Goal: Navigation & Orientation: Find specific page/section

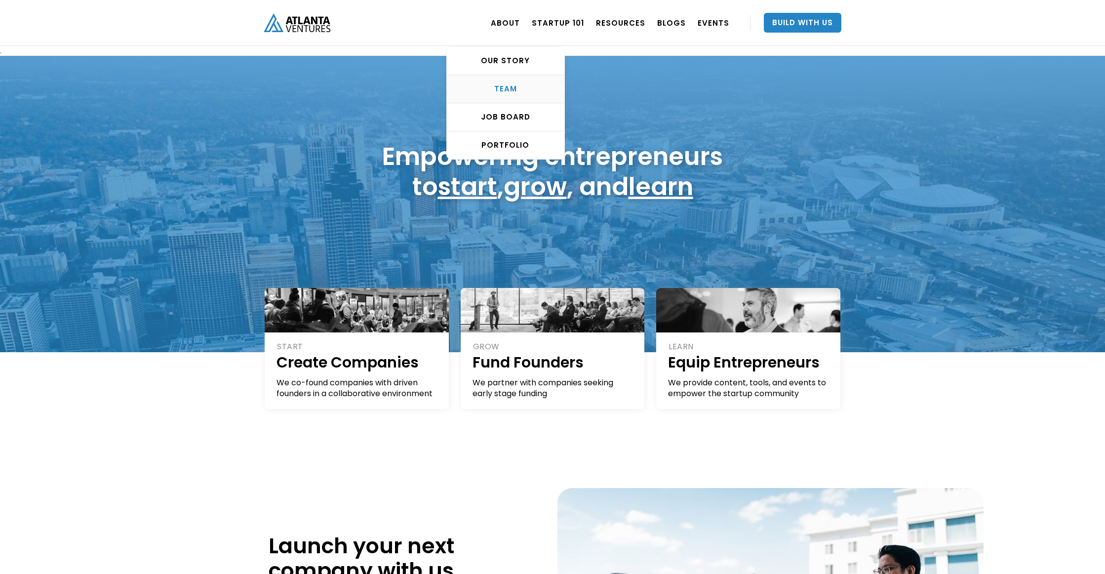
click at [526, 83] on link "TEAM" at bounding box center [506, 89] width 118 height 28
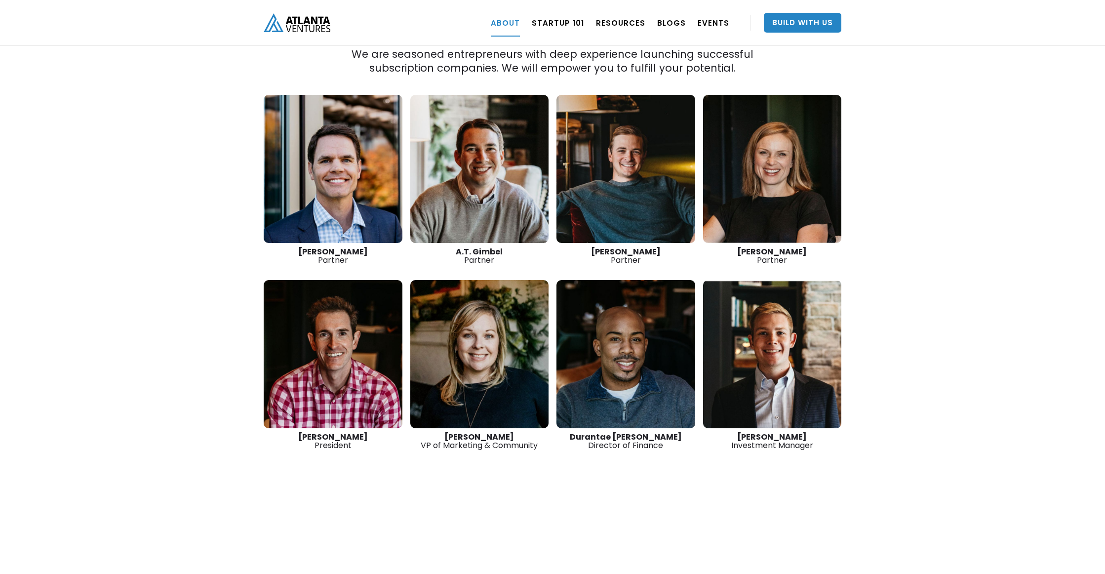
scroll to position [1399, 0]
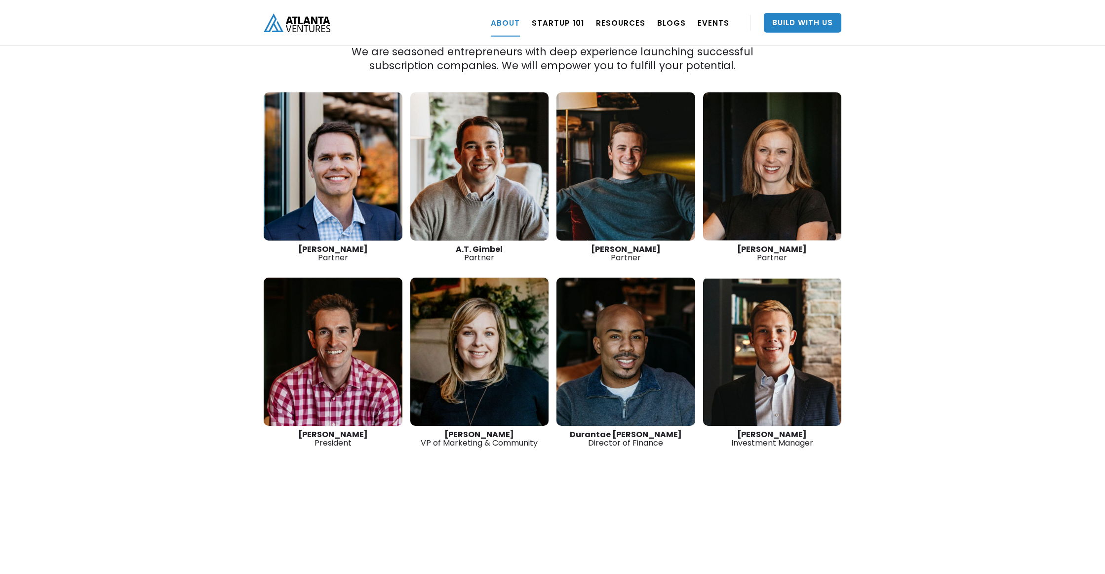
click at [344, 151] on link at bounding box center [333, 166] width 139 height 148
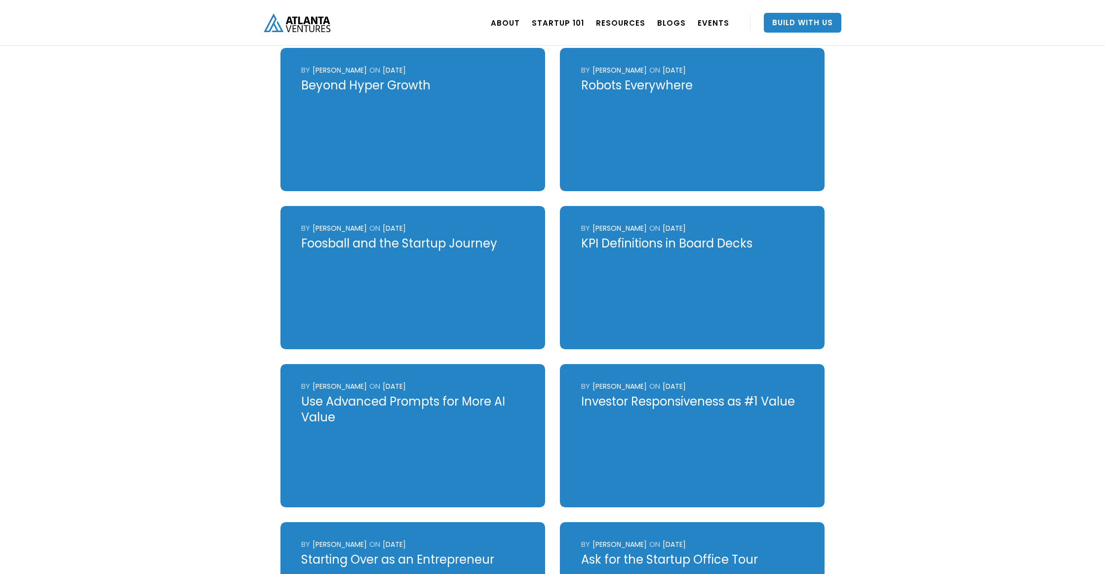
scroll to position [489, 0]
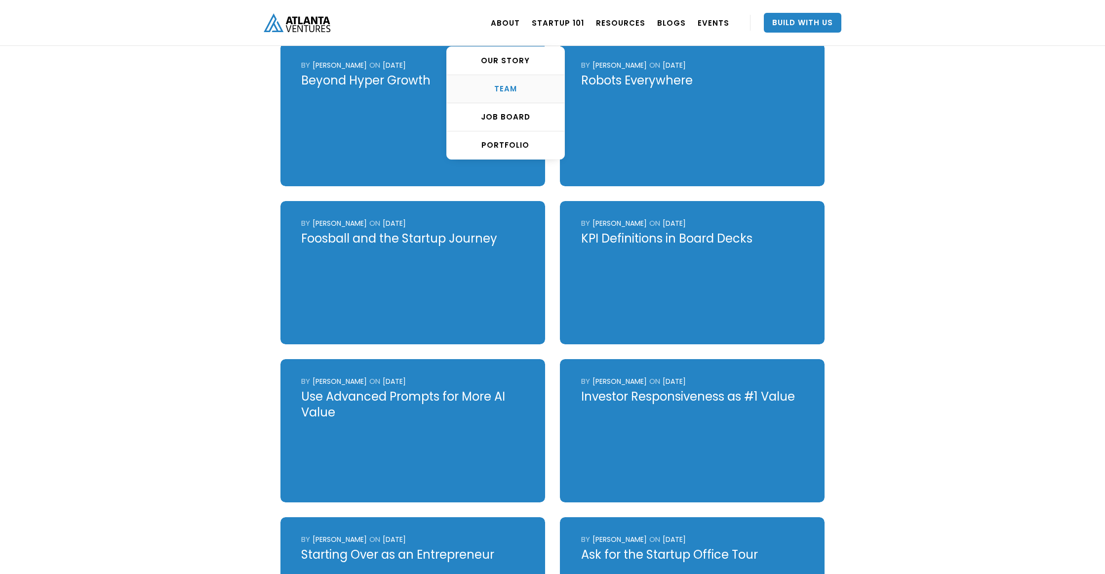
click at [515, 93] on div "TEAM" at bounding box center [506, 89] width 118 height 10
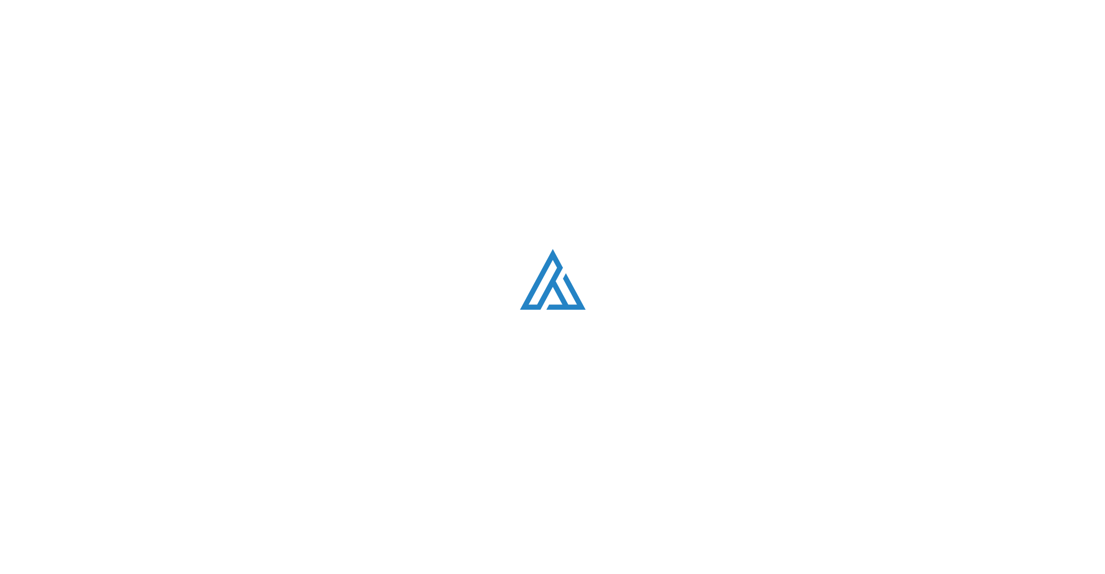
scroll to position [1259, 0]
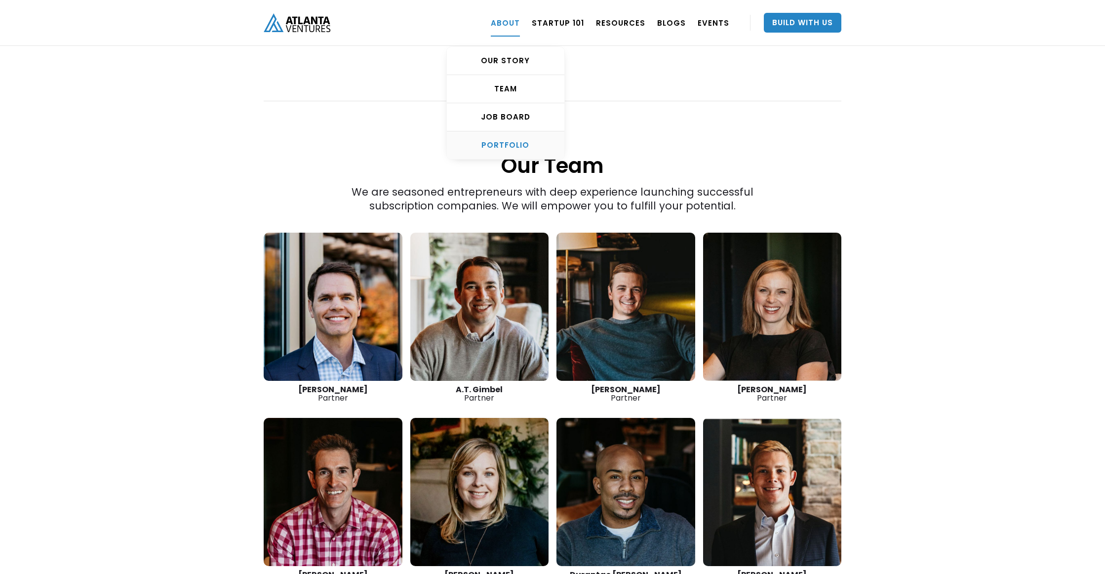
click at [516, 153] on link "PORTFOLIO" at bounding box center [506, 145] width 118 height 28
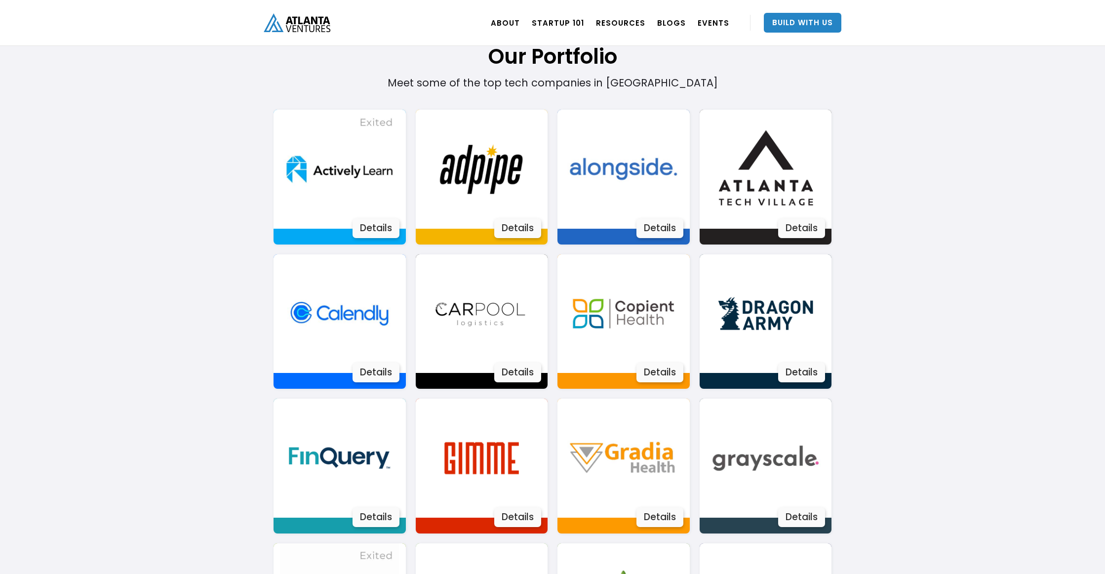
scroll to position [559, 0]
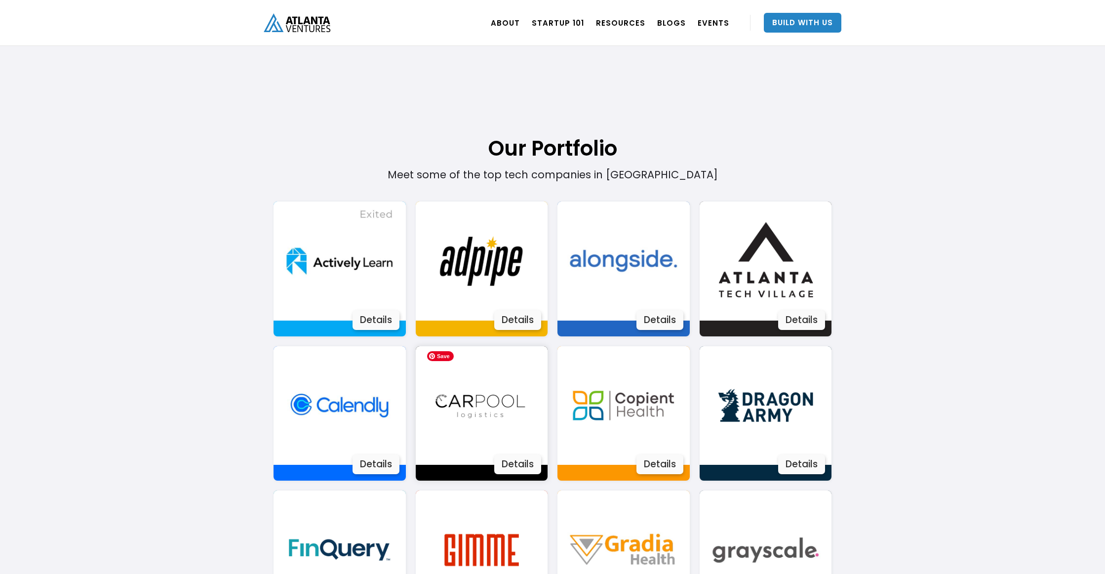
click at [519, 411] on img at bounding box center [481, 405] width 119 height 119
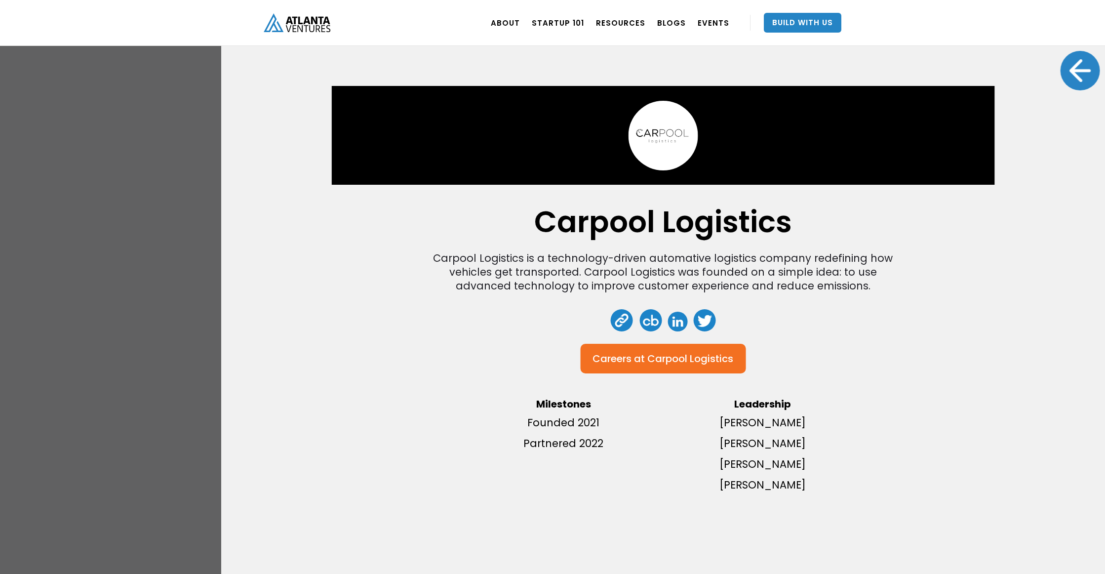
click at [134, 354] on div "Carpool Logistics Carpool Logistics is a technology-driven automative logistics…" at bounding box center [552, 287] width 1105 height 574
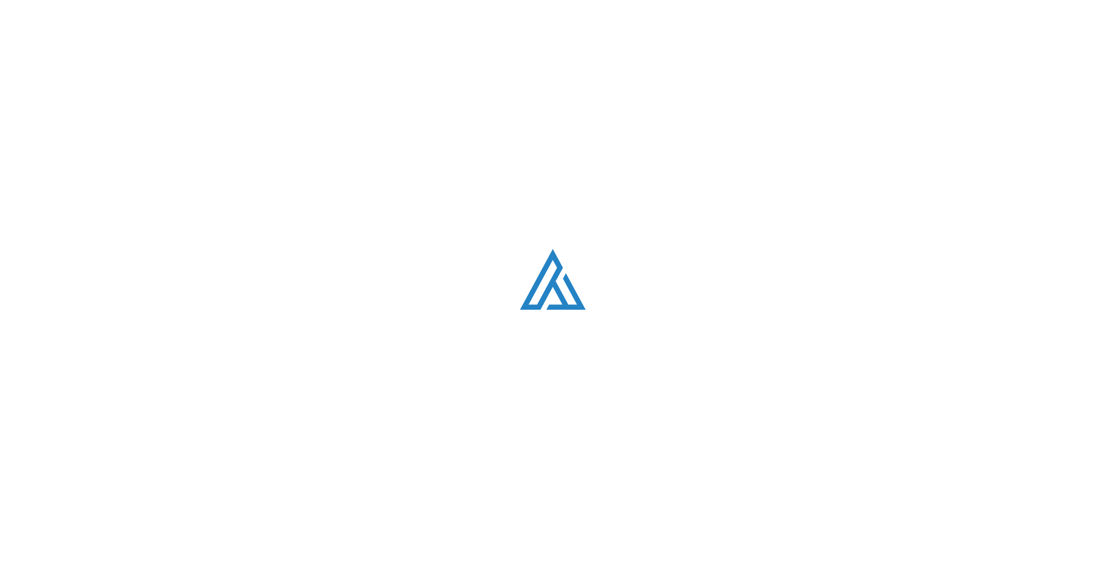
scroll to position [1259, 0]
